Goal: Obtain resource: Download file/media

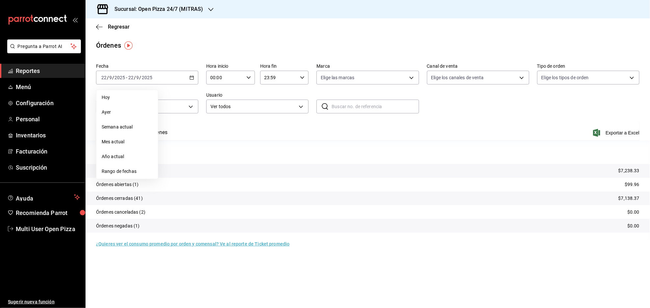
click at [218, 48] on div "Órdenes" at bounding box center [367, 45] width 564 height 10
click at [193, 77] on \(Stroke\) "button" at bounding box center [192, 77] width 4 height 0
click at [191, 77] on \(Stroke\) "button" at bounding box center [192, 77] width 4 height 0
click at [124, 169] on span "Rango de fechas" at bounding box center [127, 171] width 51 height 7
click at [242, 153] on button "21" at bounding box center [242, 150] width 12 height 12
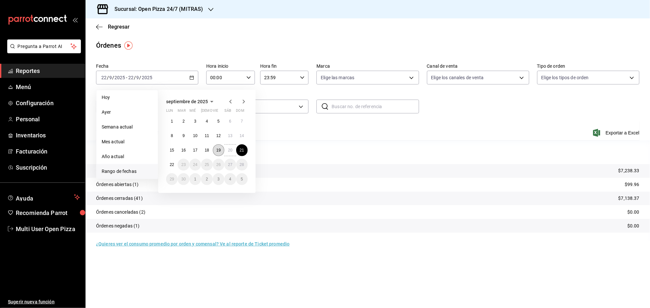
click at [217, 151] on abbr "19" at bounding box center [218, 150] width 4 height 5
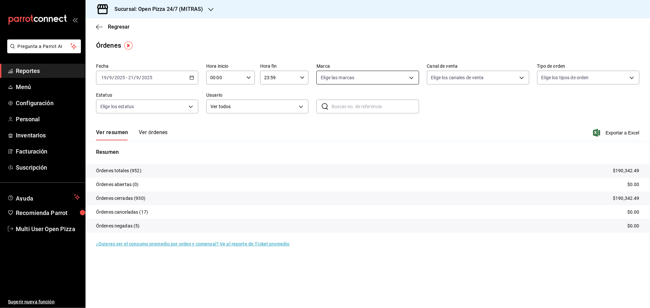
click at [375, 80] on body "Pregunta a Parrot AI Reportes Menú Configuración Personal Inventarios Facturaci…" at bounding box center [325, 154] width 650 height 308
click at [321, 106] on input "checkbox" at bounding box center [324, 103] width 6 height 6
checkbox input "true"
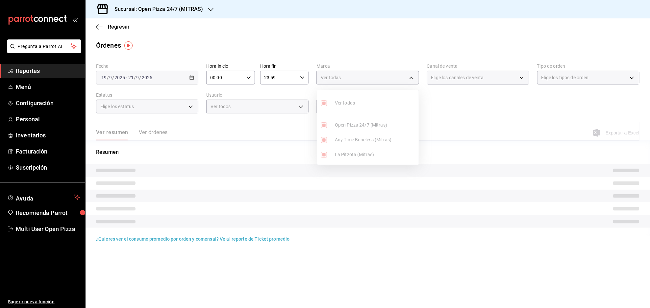
type input "74f4a178-3154-4d45-a1cb-e8b38bd459a4,06b3c054-2941-4bd4-996e-0e8a2f15df28,eadb9…"
checkbox input "true"
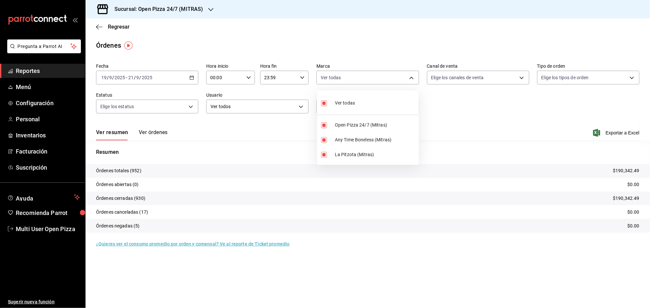
click at [324, 137] on input "checkbox" at bounding box center [324, 140] width 6 height 6
checkbox input "false"
type input "74f4a178-3154-4d45-a1cb-e8b38bd459a4,eadb9782-b6f7-4df3-a973-602cb858f4b8"
checkbox input "false"
click at [448, 53] on div at bounding box center [325, 154] width 650 height 308
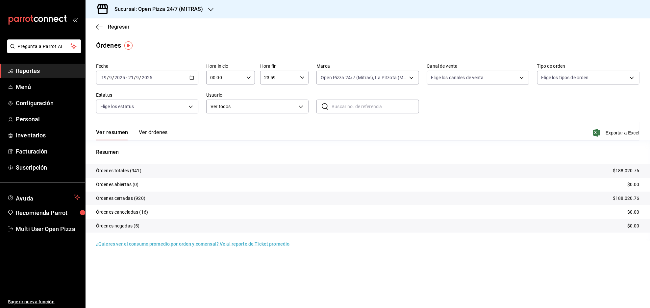
click at [160, 130] on button "Ver órdenes" at bounding box center [153, 134] width 29 height 11
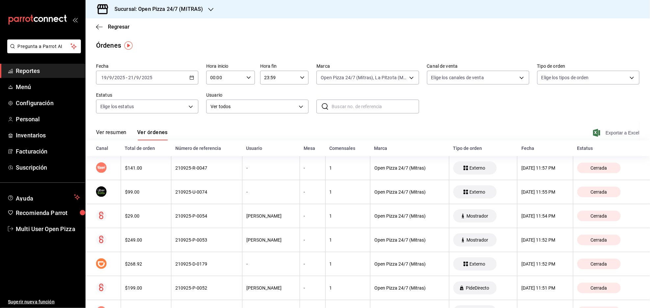
click at [604, 133] on span "Exportar a Excel" at bounding box center [616, 133] width 45 height 8
click at [31, 76] on link "Reportes" at bounding box center [42, 71] width 85 height 14
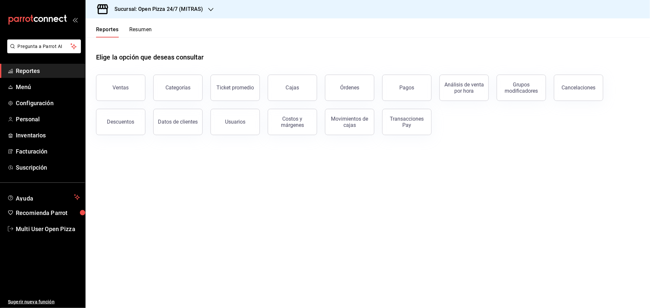
click at [276, 188] on main "Elige la opción que deseas consultar Ventas Categorías Ticket promedio Cajas Ór…" at bounding box center [367, 172] width 564 height 271
click at [135, 93] on button "Ventas" at bounding box center [120, 88] width 49 height 26
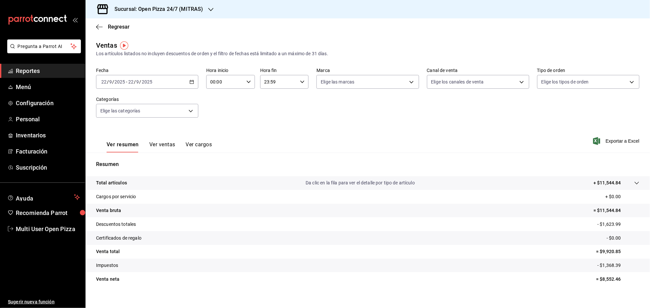
click at [194, 84] on div "[DATE] [DATE] - [DATE] [DATE]" at bounding box center [147, 82] width 102 height 14
click at [135, 114] on span "Ayer" at bounding box center [127, 116] width 51 height 7
click at [598, 139] on span "Exportar a Excel" at bounding box center [616, 141] width 45 height 8
